Goal: Information Seeking & Learning: Learn about a topic

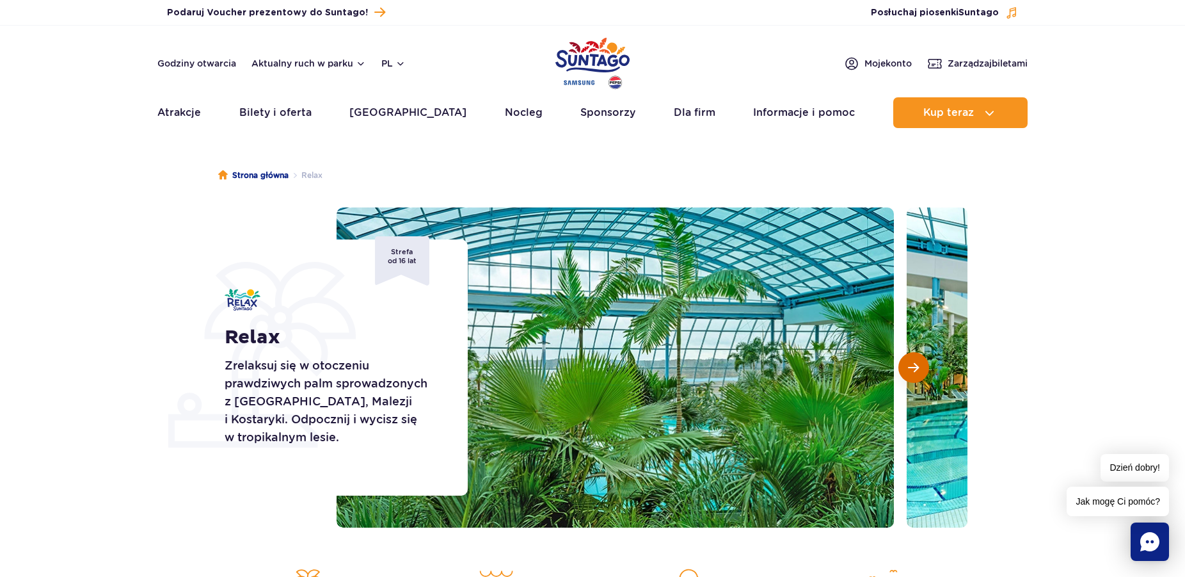
click at [901, 369] on button "Następny slajd" at bounding box center [914, 367] width 31 height 31
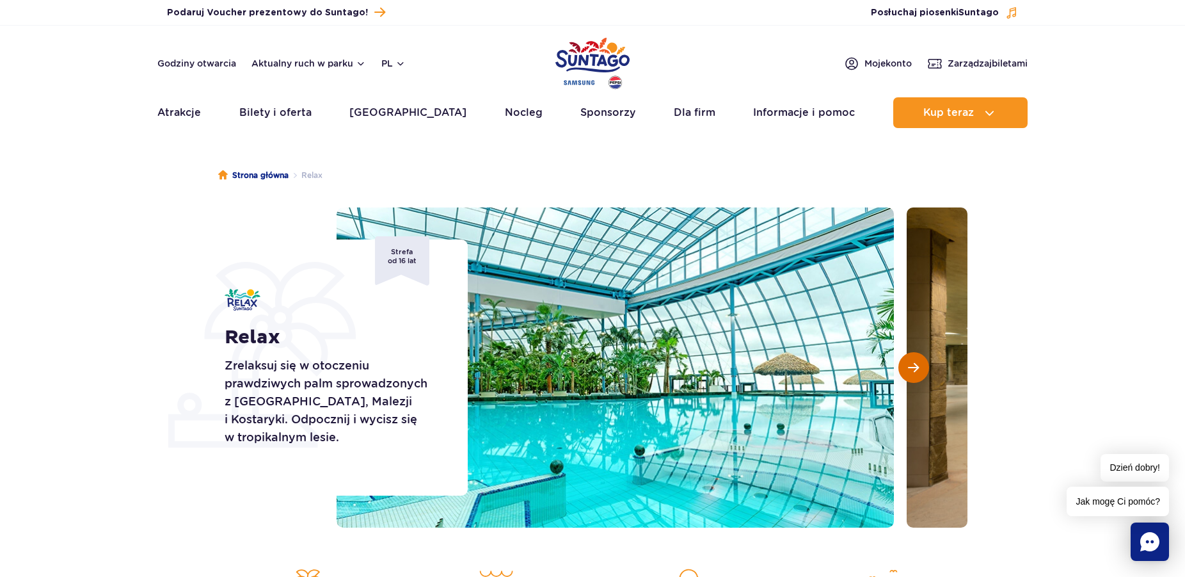
click at [901, 369] on button "Następny slajd" at bounding box center [914, 367] width 31 height 31
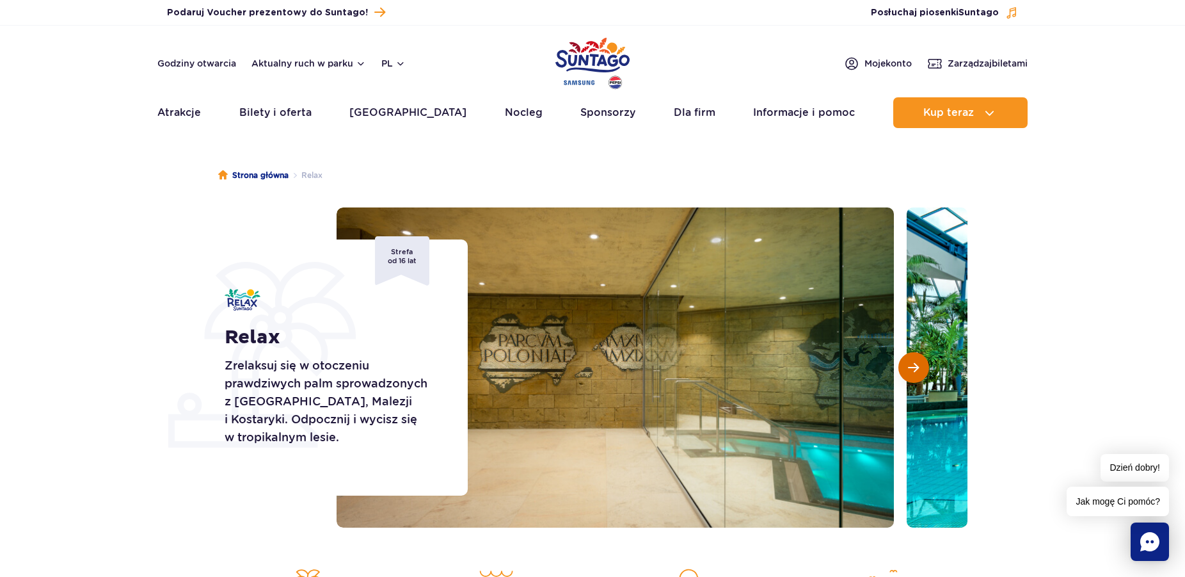
click at [901, 369] on button "Następny slajd" at bounding box center [914, 367] width 31 height 31
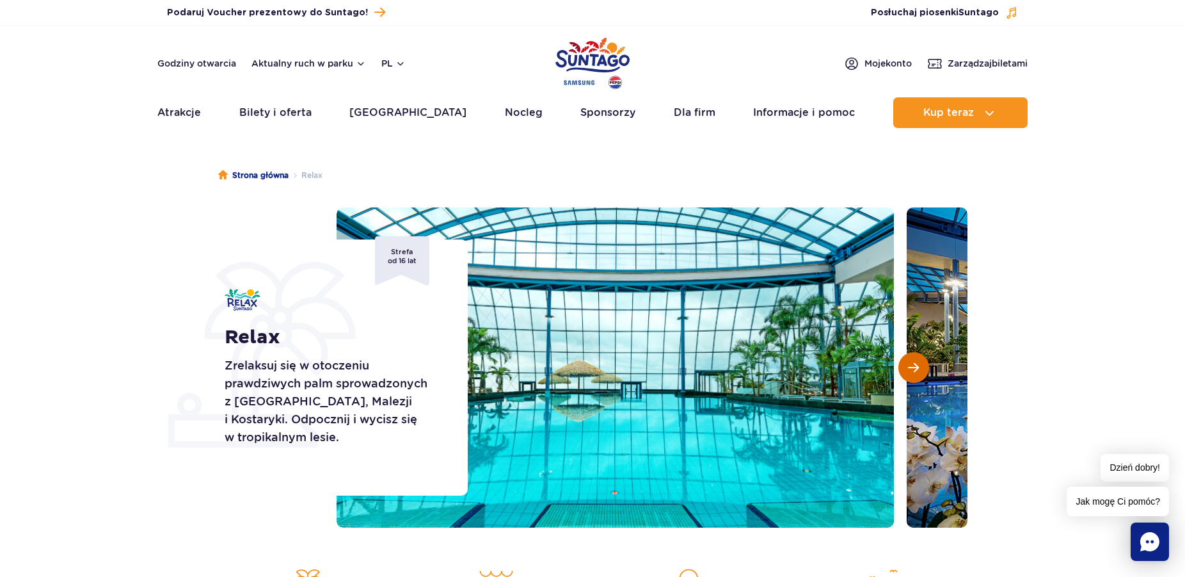
click at [901, 369] on button "Następny slajd" at bounding box center [914, 367] width 31 height 31
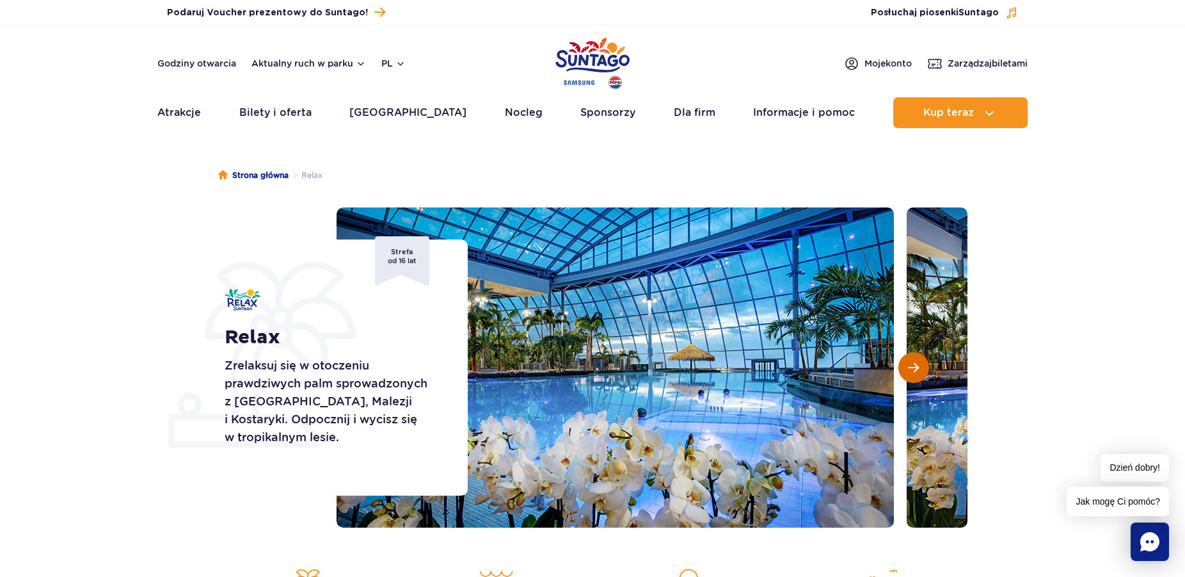
click at [901, 369] on button "Następny slajd" at bounding box center [914, 367] width 31 height 31
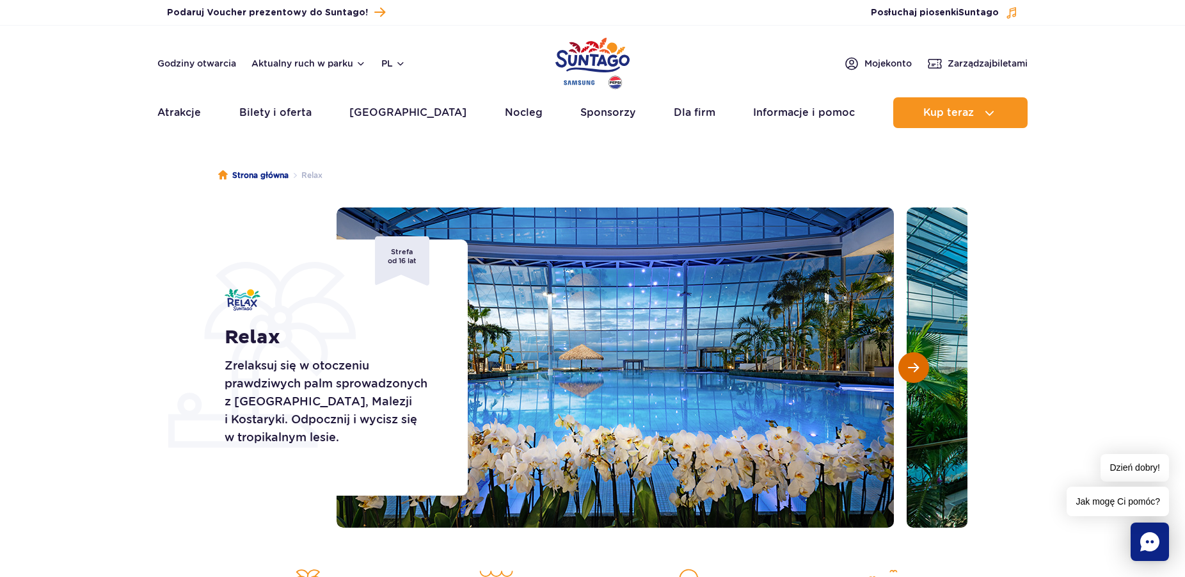
click at [901, 369] on button "Następny slajd" at bounding box center [914, 367] width 31 height 31
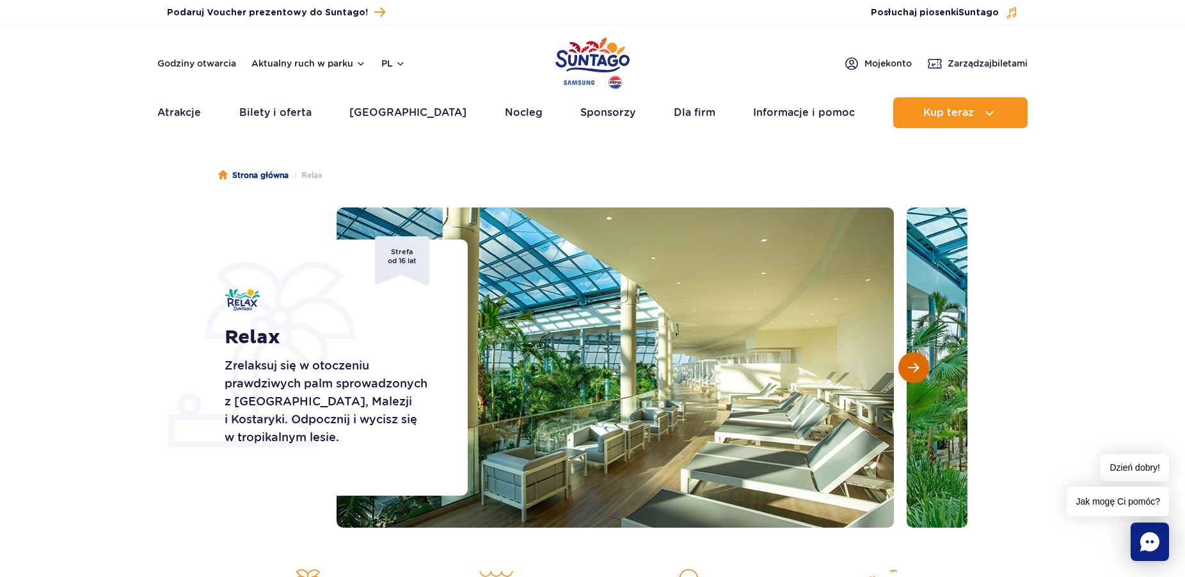
click at [901, 369] on button "Następny slajd" at bounding box center [914, 367] width 31 height 31
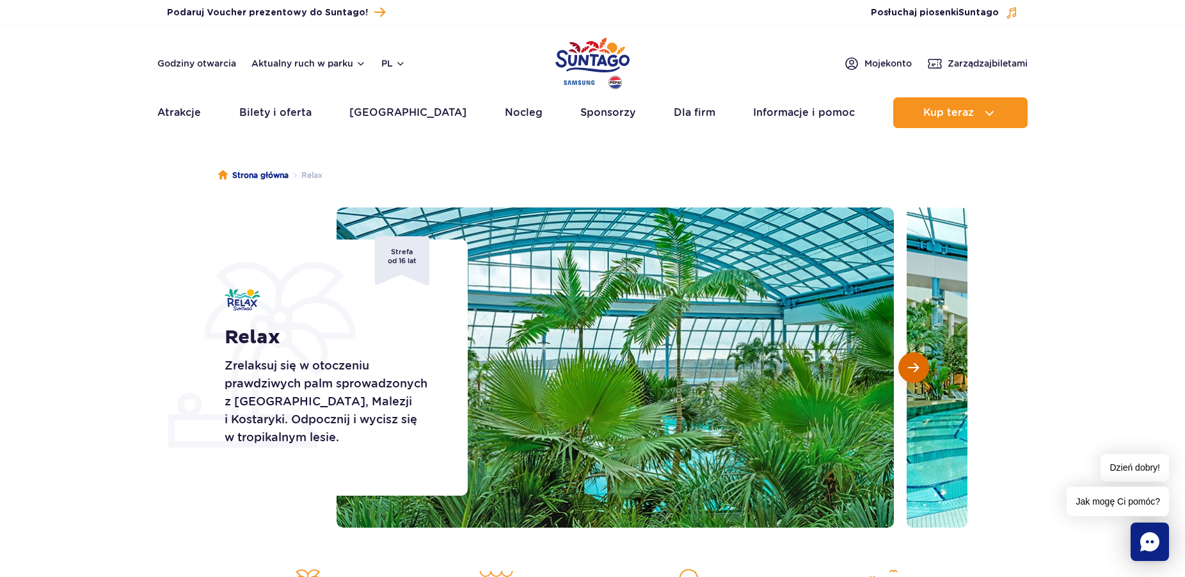
click at [901, 369] on button "Następny slajd" at bounding box center [914, 367] width 31 height 31
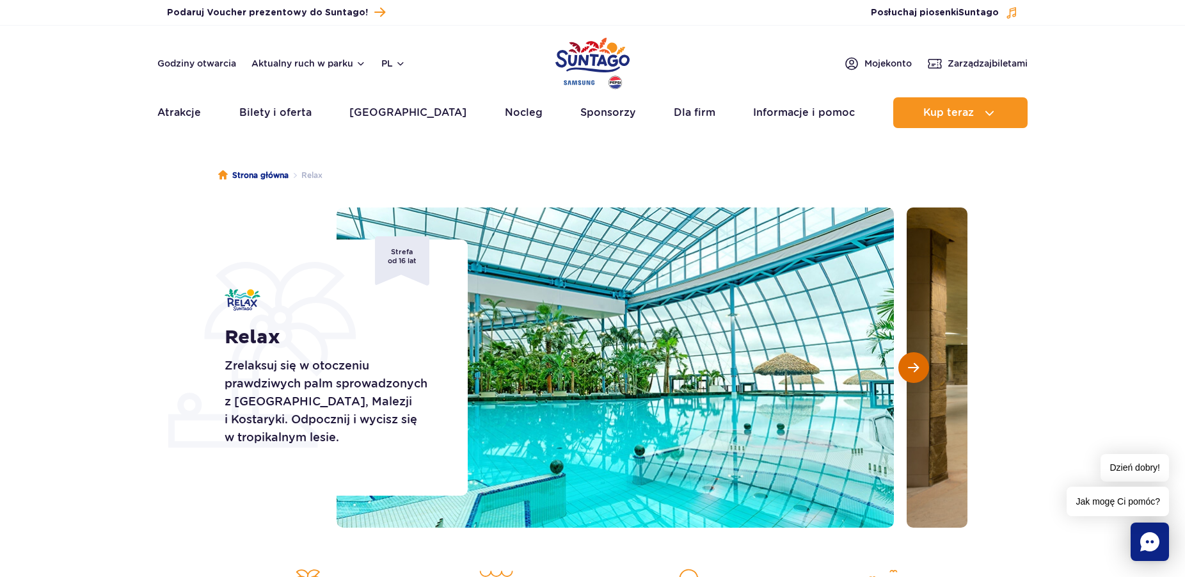
click at [901, 369] on button "Następny slajd" at bounding box center [914, 367] width 31 height 31
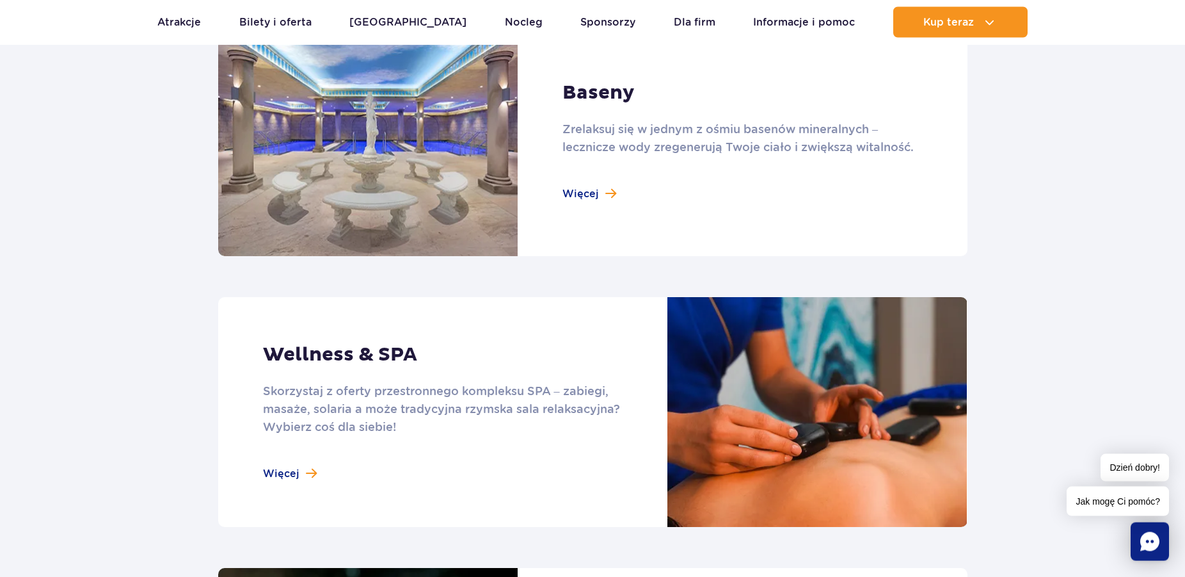
scroll to position [849, 0]
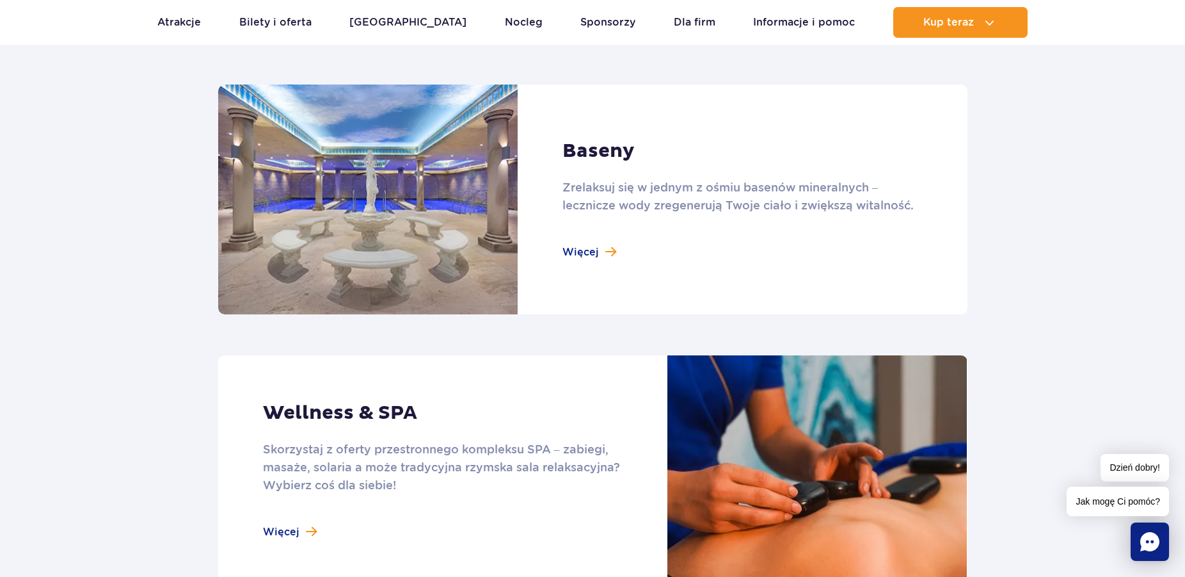
click at [596, 255] on link at bounding box center [592, 199] width 749 height 230
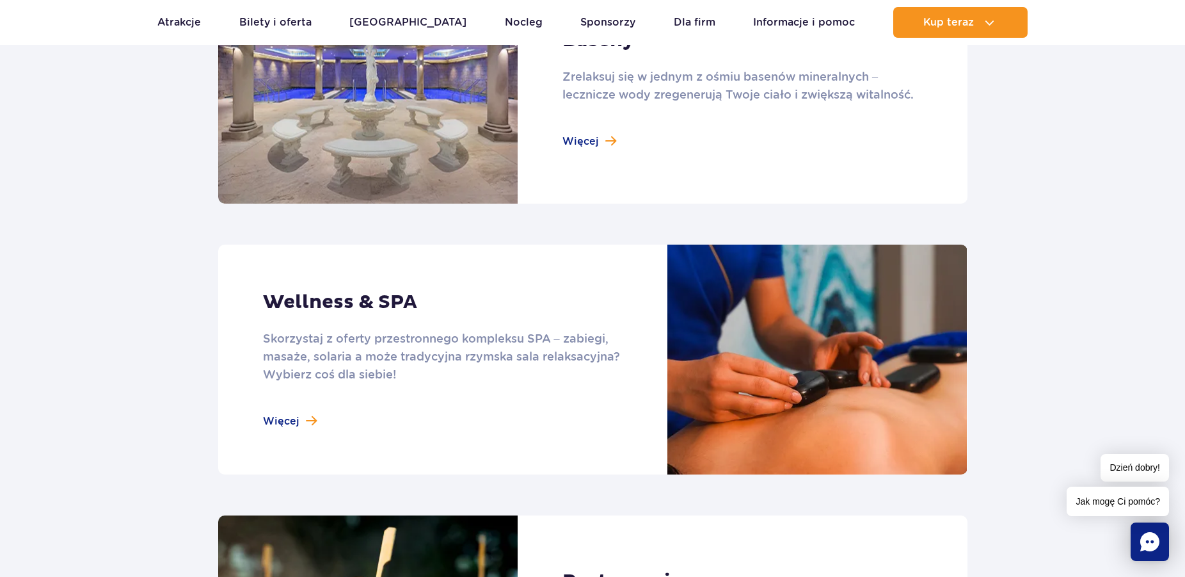
scroll to position [998, 0]
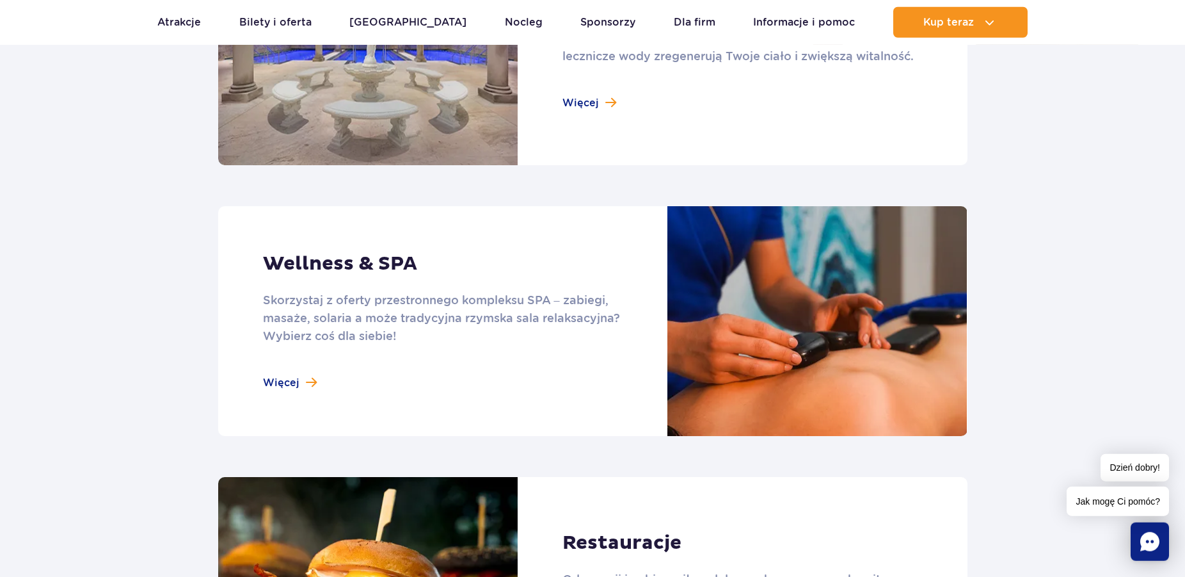
click at [287, 381] on link at bounding box center [592, 321] width 749 height 230
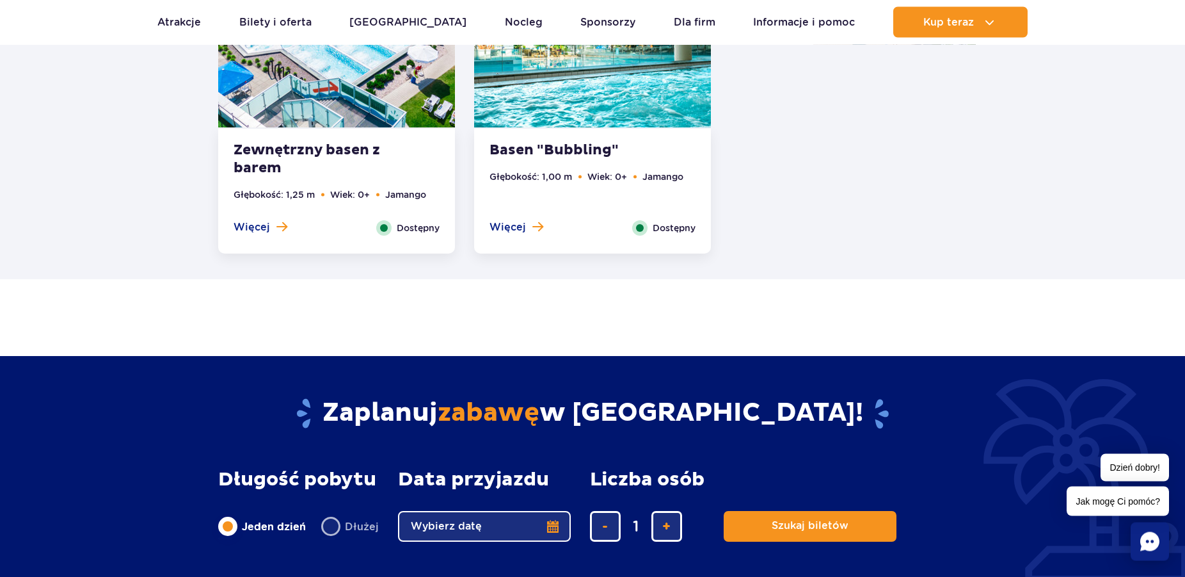
scroll to position [2415, 0]
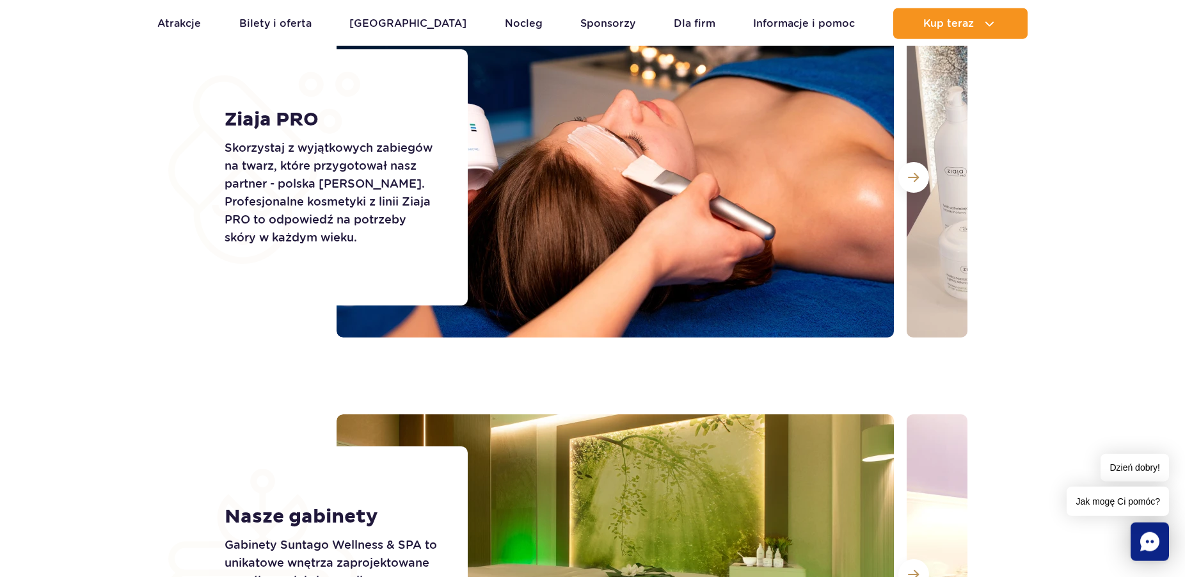
scroll to position [1828, 0]
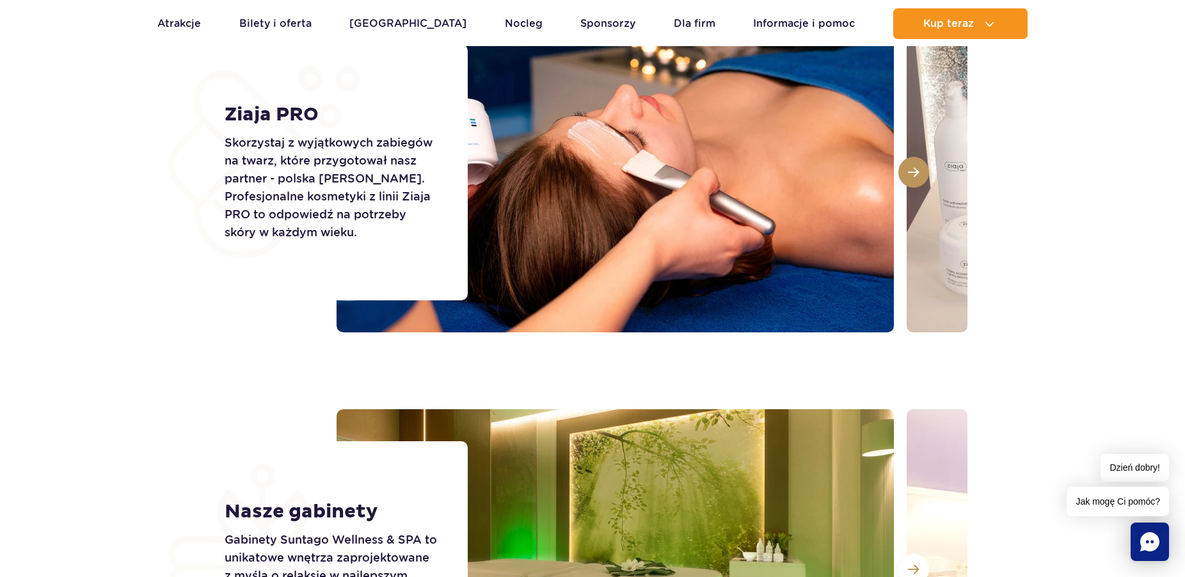
click at [909, 169] on span at bounding box center [913, 172] width 11 height 12
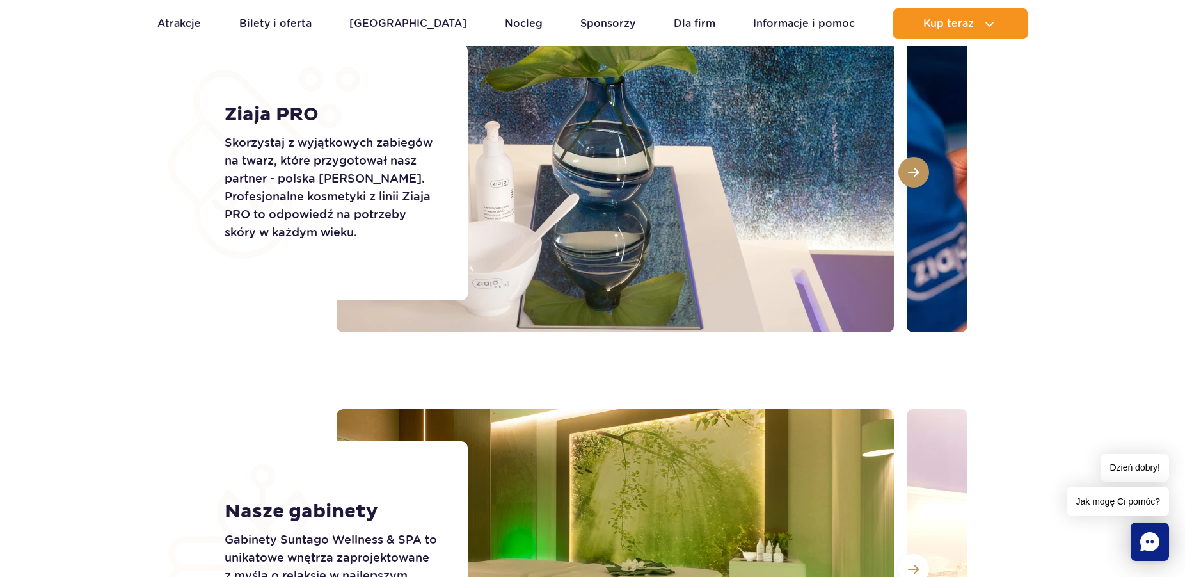
click at [909, 169] on span at bounding box center [913, 172] width 11 height 12
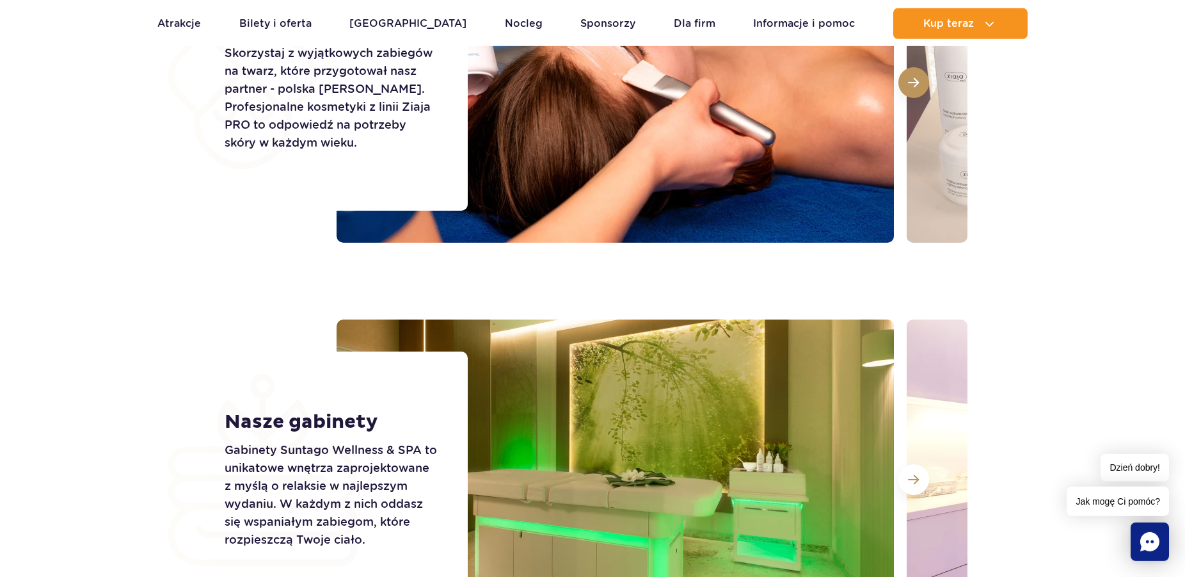
scroll to position [2024, 0]
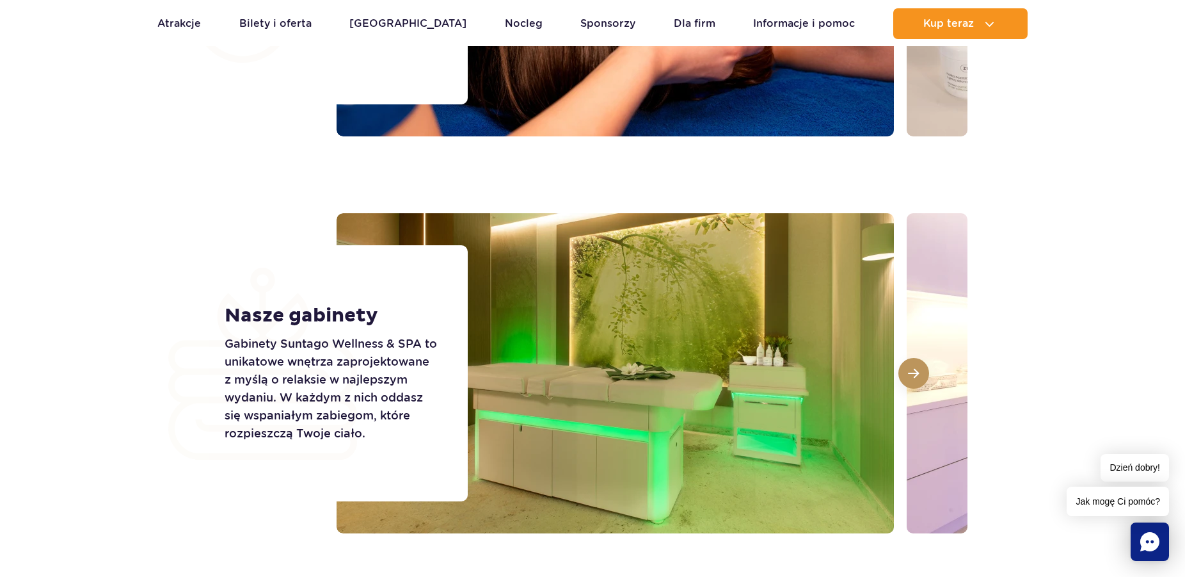
click at [911, 376] on span at bounding box center [913, 373] width 11 height 12
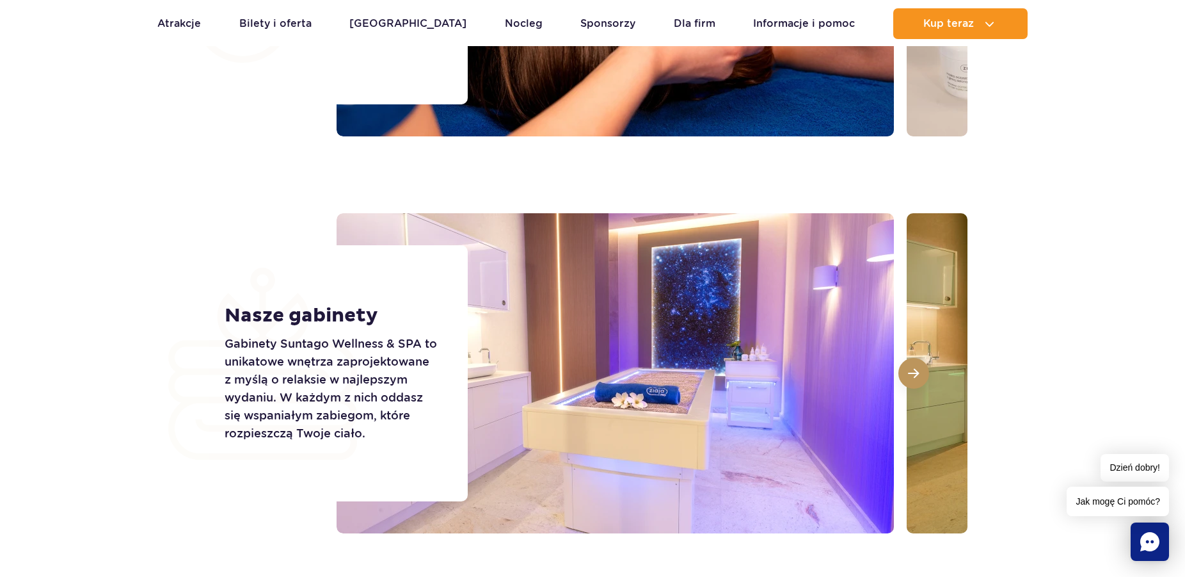
click at [911, 376] on span at bounding box center [913, 373] width 11 height 12
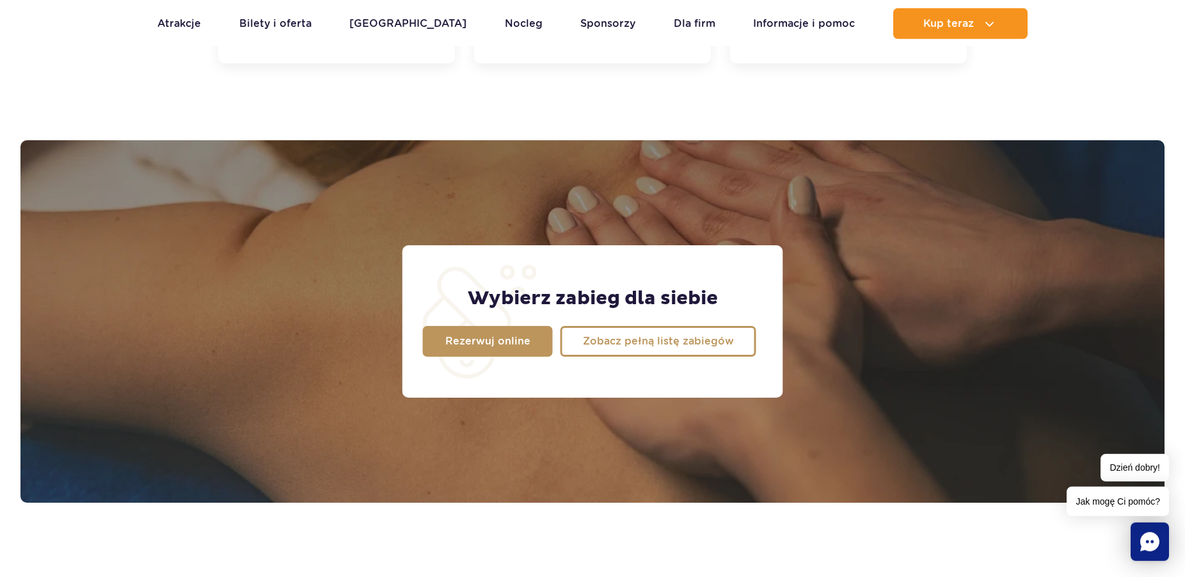
scroll to position [849, 0]
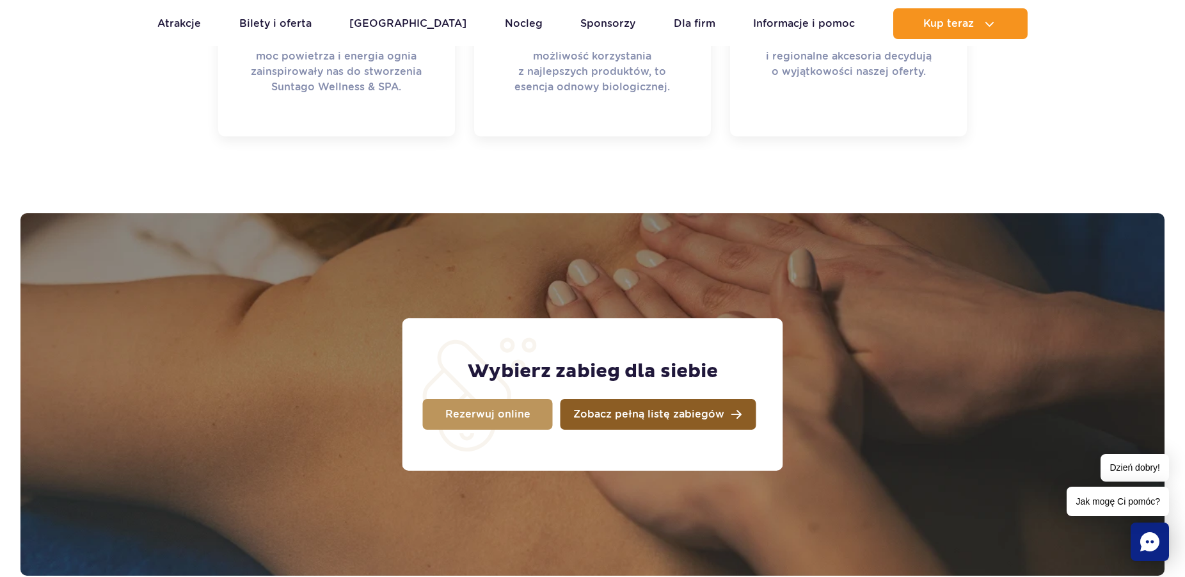
click at [628, 407] on link "Zobacz pełną listę zabiegów" at bounding box center [659, 414] width 196 height 31
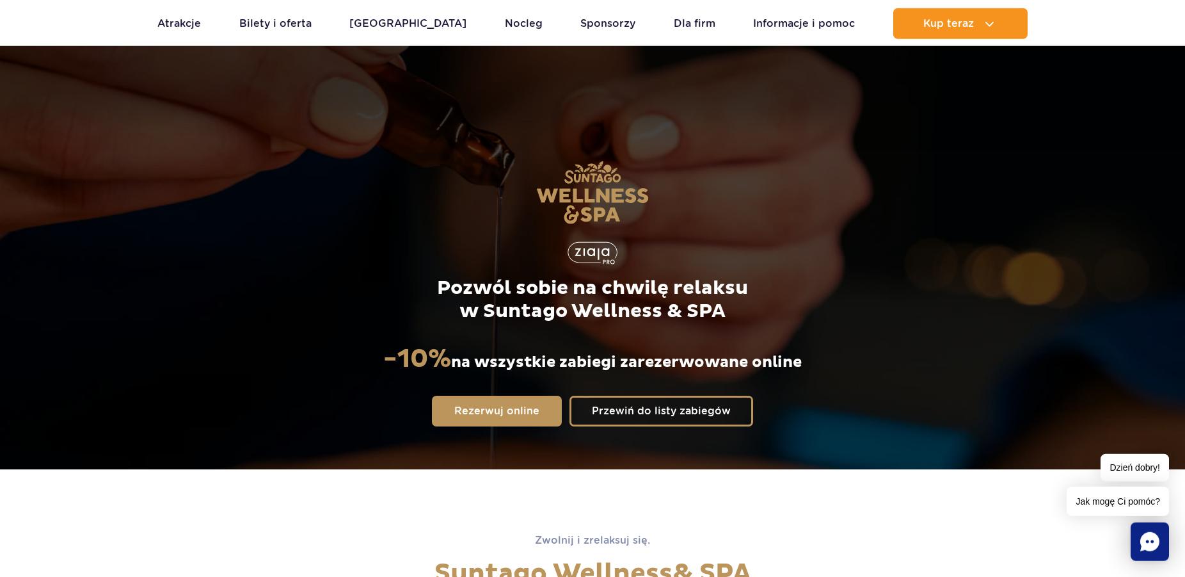
scroll to position [0, 0]
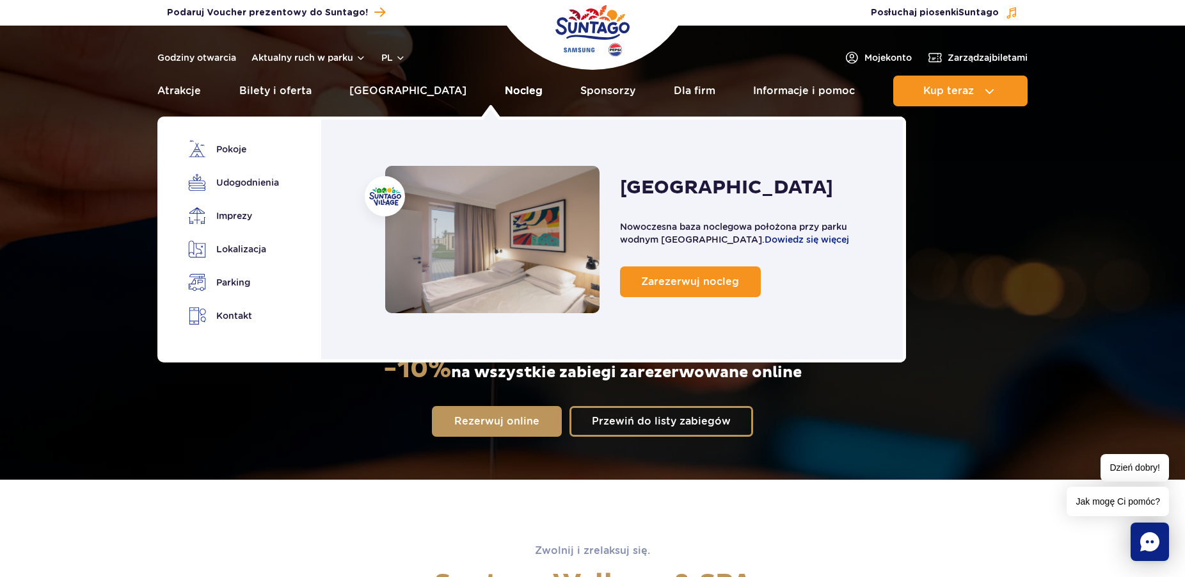
click at [505, 91] on link "Nocleg" at bounding box center [524, 91] width 38 height 31
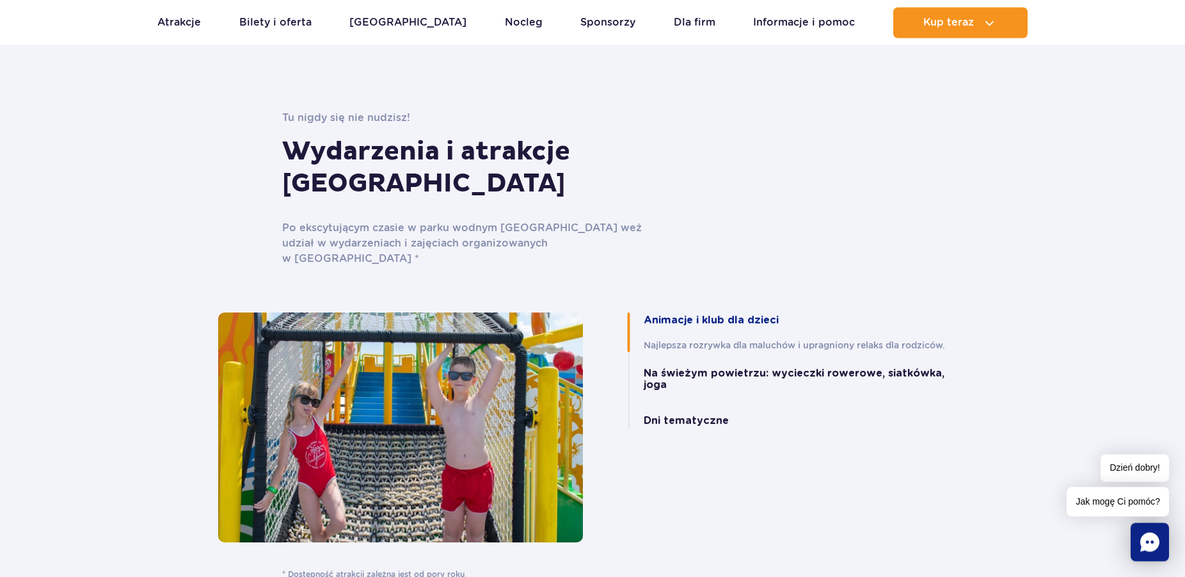
scroll to position [2742, 0]
